Goal: Navigation & Orientation: Find specific page/section

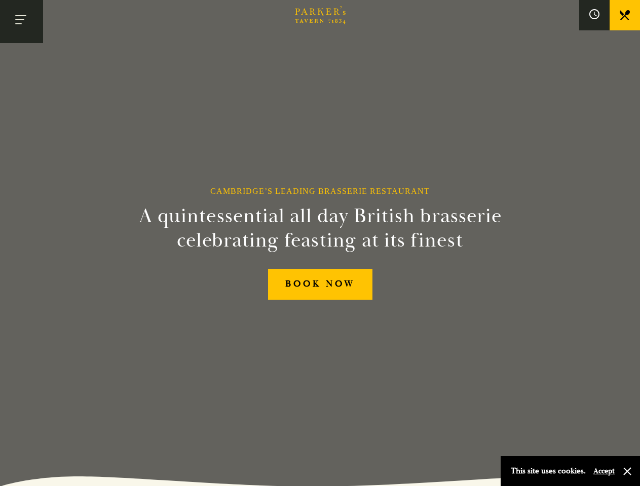
click at [320, 243] on h2 "A quintessential all day British brasserie celebrating feasting at its finest" at bounding box center [320, 228] width 462 height 49
click at [21, 21] on button "Toggle navigation" at bounding box center [21, 21] width 43 height 43
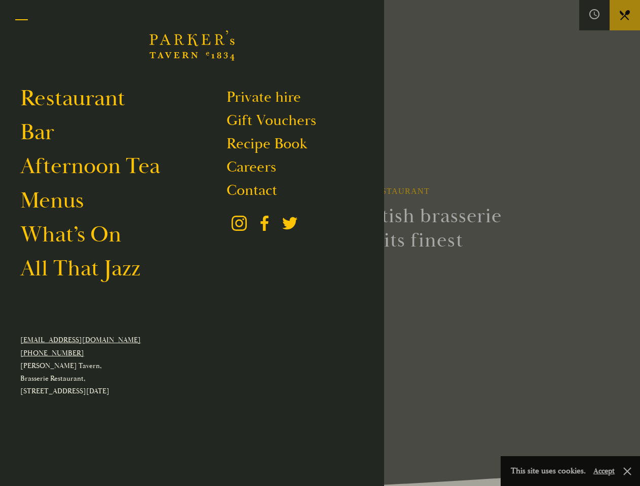
click at [594, 15] on div at bounding box center [320, 243] width 640 height 486
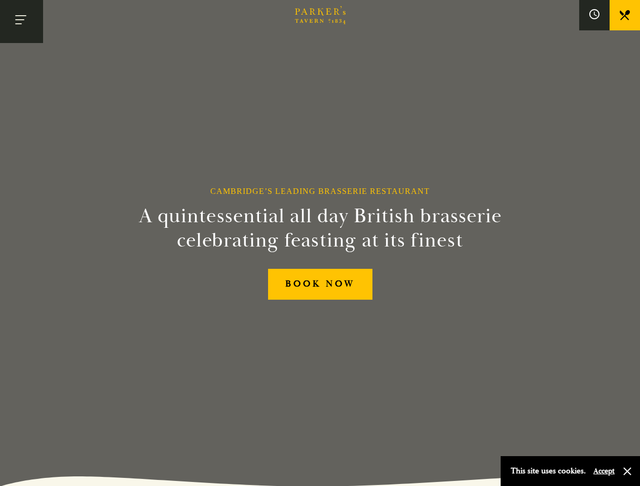
click at [603, 471] on button "Accept" at bounding box center [603, 472] width 21 height 10
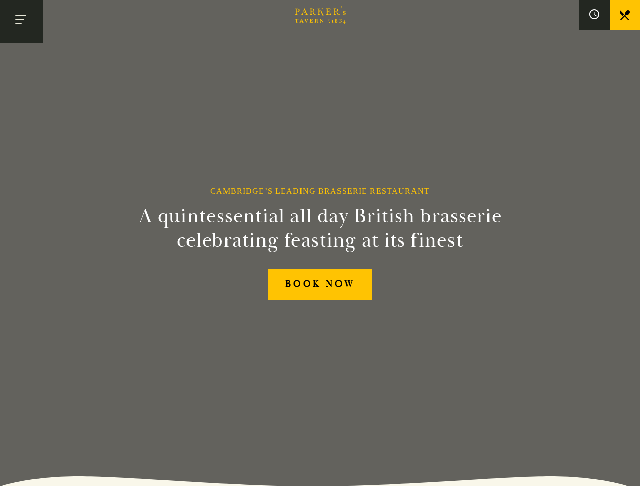
click at [627, 472] on section "Cambridge’s Leading Brasserie Restaurant A quintessential all day British brass…" at bounding box center [320, 243] width 640 height 486
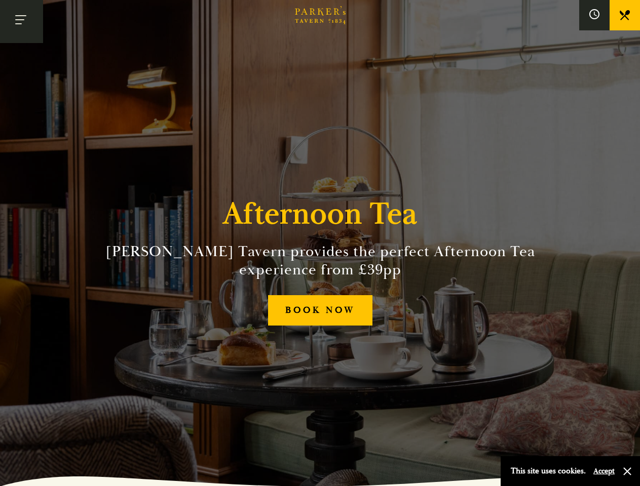
click at [320, 243] on h2 "[PERSON_NAME] Tavern provides the perfect Afternoon Tea experience from £39pp" at bounding box center [320, 261] width 462 height 36
click at [21, 21] on button "Toggle navigation" at bounding box center [21, 21] width 43 height 43
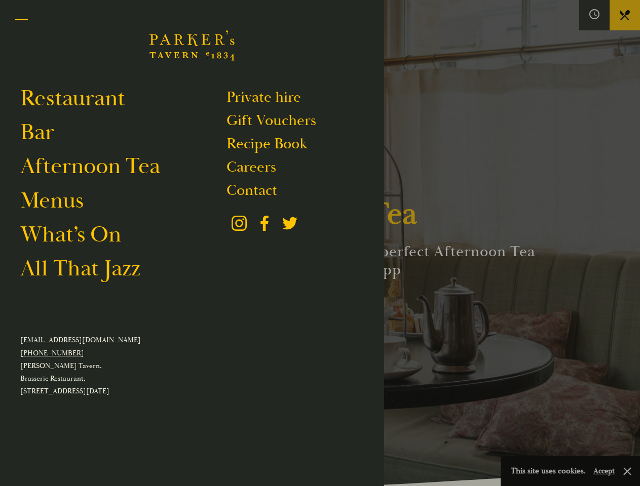
click at [594, 15] on div at bounding box center [320, 243] width 640 height 486
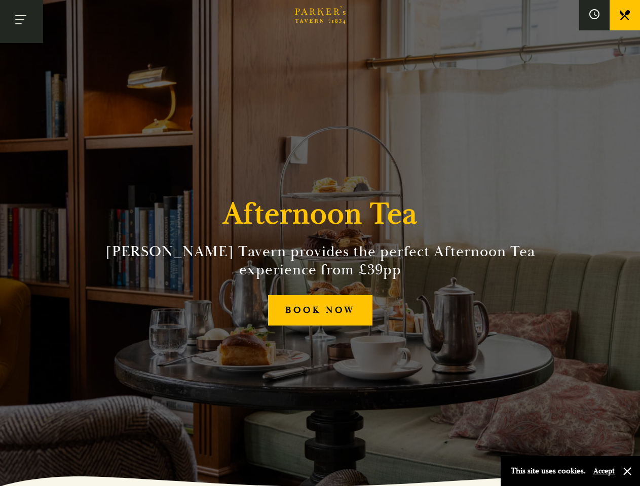
click at [603, 471] on button "Accept" at bounding box center [603, 472] width 21 height 10
click at [627, 472] on section "Afternoon Tea Parker’s Tavern provides the perfect Afternoon Tea experience fro…" at bounding box center [320, 243] width 640 height 486
